Goal: Check status: Check status

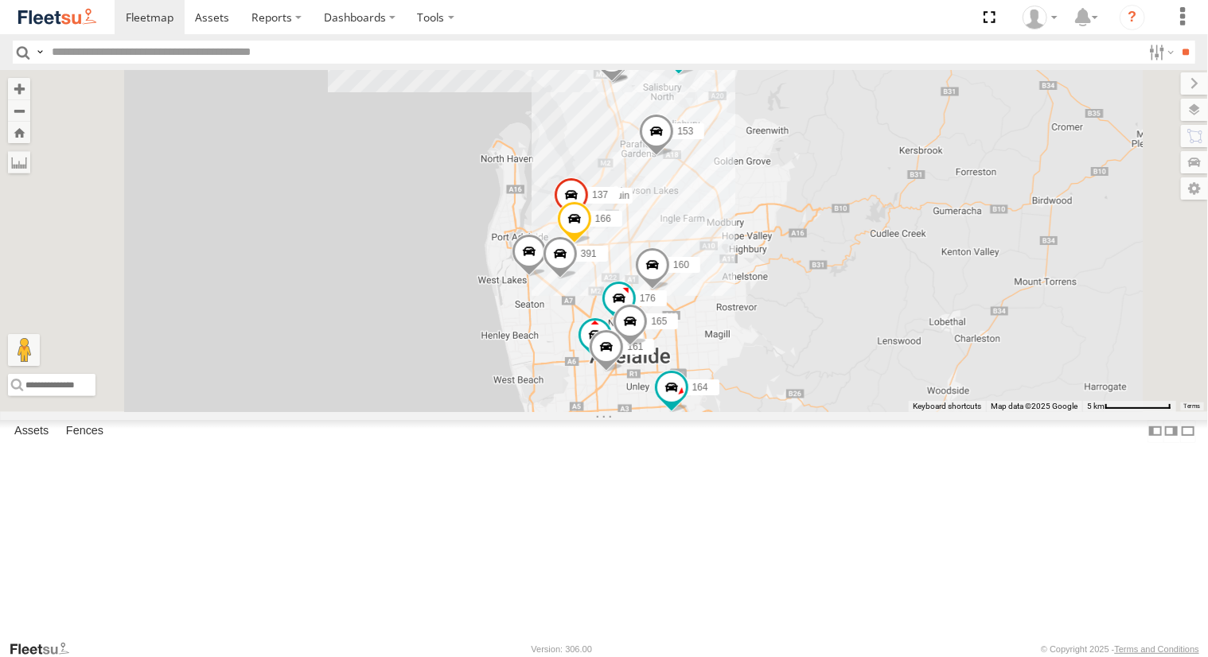
click at [0, 0] on div "391 Powerscaper" at bounding box center [0, 0] width 0 height 0
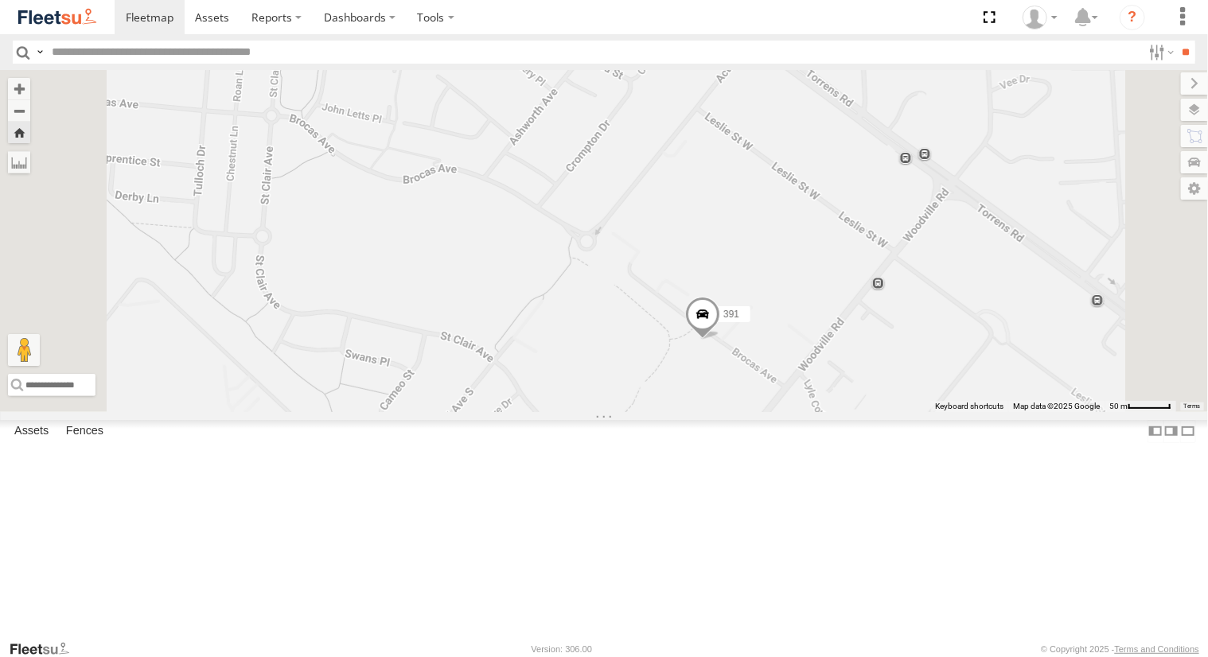
click at [720, 340] on span at bounding box center [702, 318] width 35 height 43
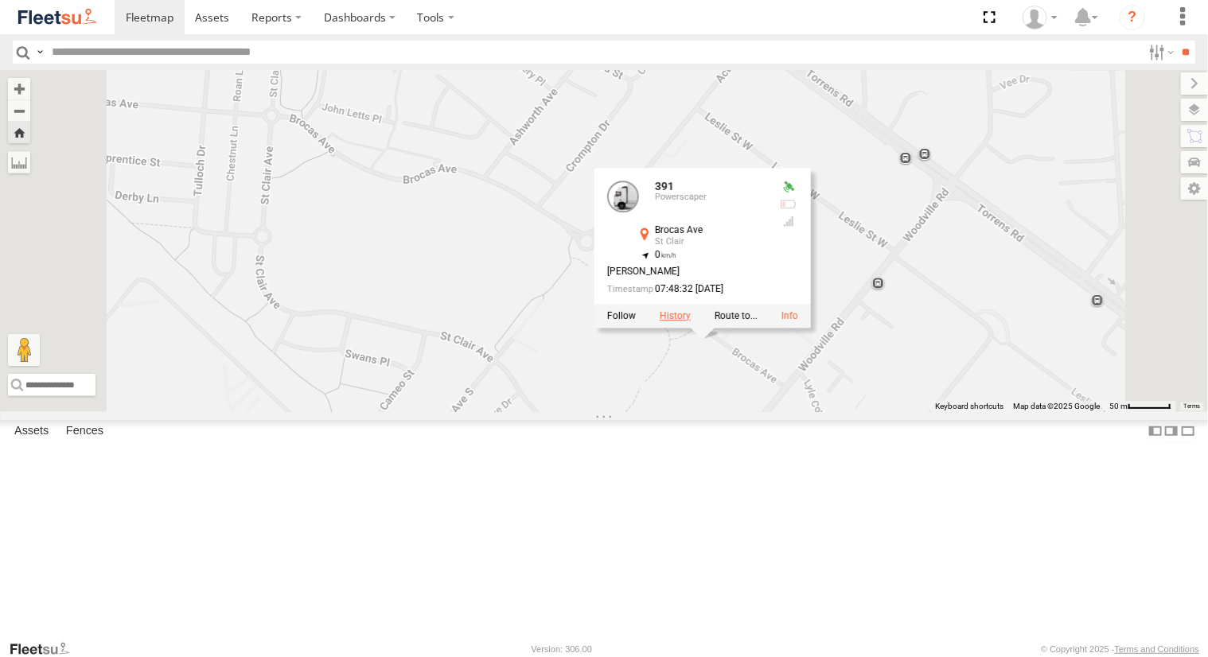
click at [690, 321] on label at bounding box center [674, 315] width 31 height 11
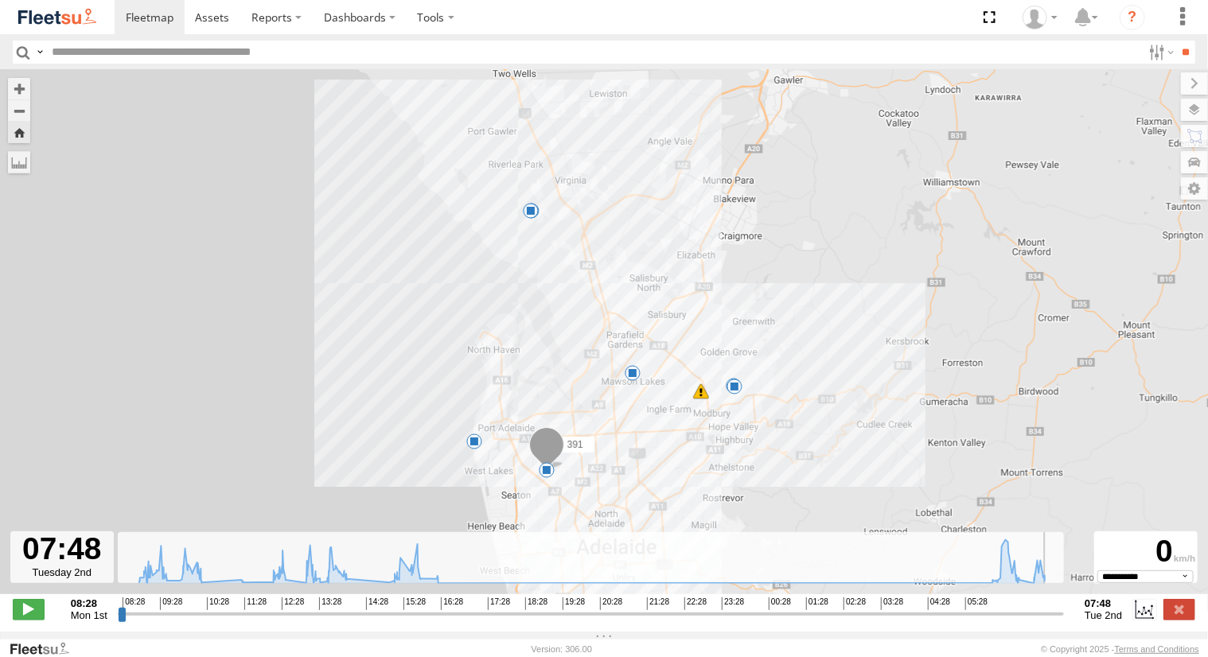
drag, startPoint x: 122, startPoint y: 622, endPoint x: 1060, endPoint y: 640, distance: 938.0
type input "**********"
click at [1060, 621] on input "range" at bounding box center [591, 613] width 946 height 15
click at [138, 10] on span at bounding box center [150, 17] width 48 height 15
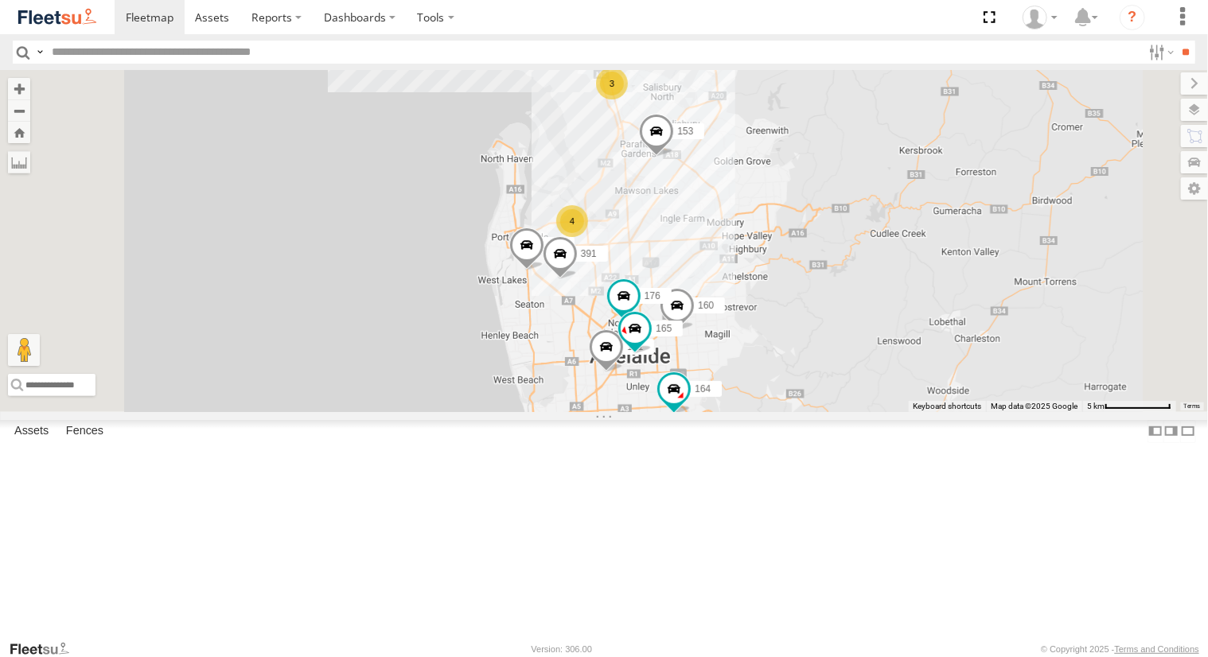
click at [0, 0] on div "Powerscaper" at bounding box center [0, 0] width 0 height 0
